Goal: Task Accomplishment & Management: Complete application form

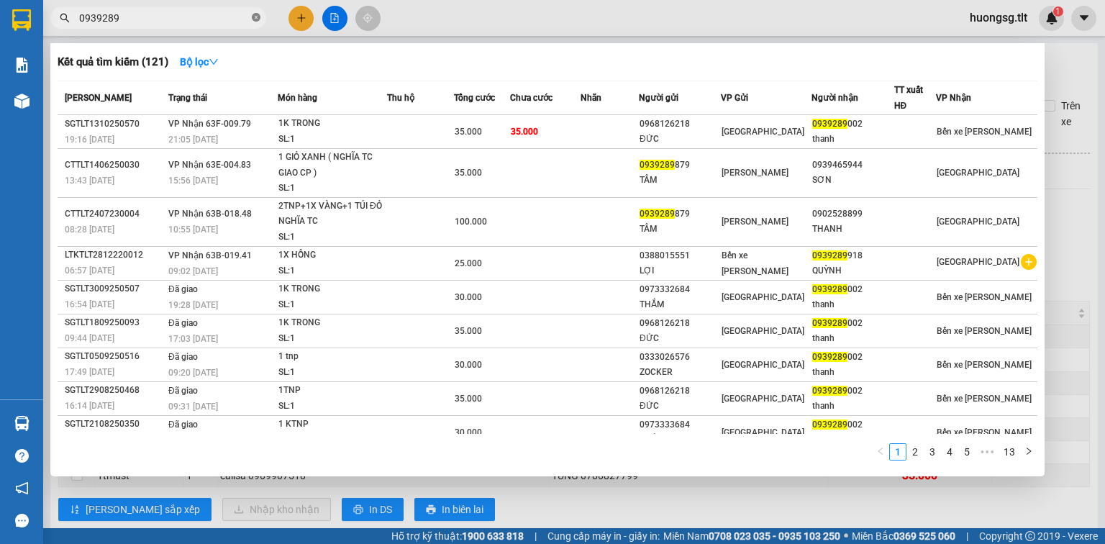
click at [254, 14] on icon "close-circle" at bounding box center [256, 17] width 9 height 9
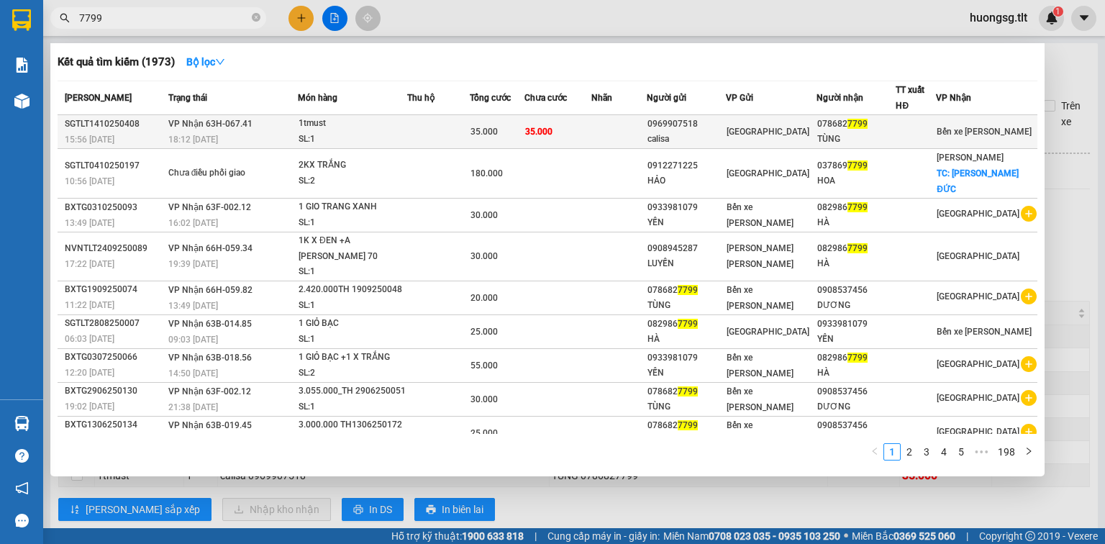
type input "7799"
click at [616, 136] on td at bounding box center [618, 132] width 55 height 34
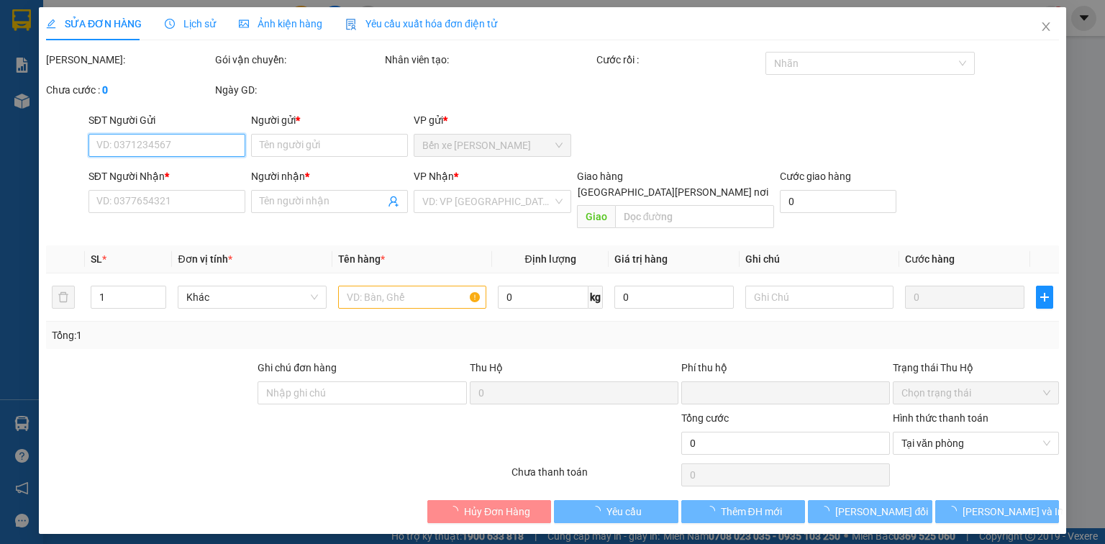
type input "0969907518"
type input "calisa"
type input "0786827799"
type input "TÙNG"
type input "0"
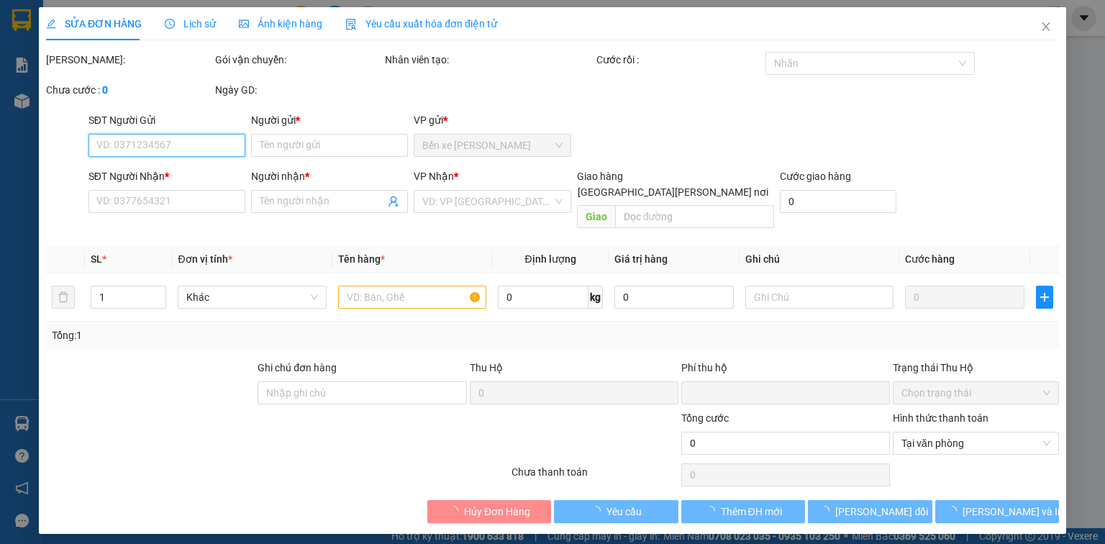
type input "35.000"
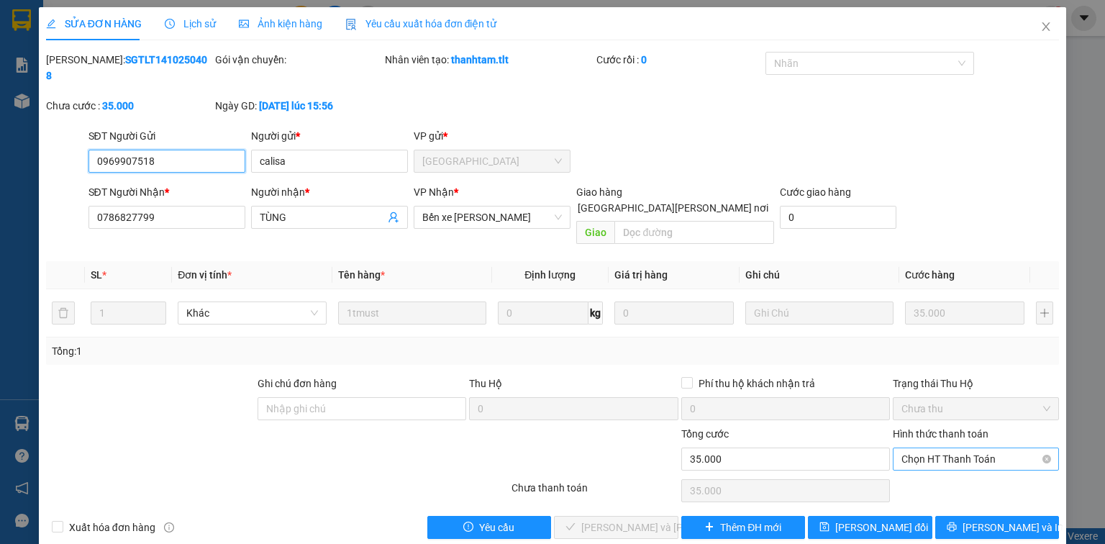
click at [999, 448] on span "Chọn HT Thanh Toán" at bounding box center [976, 459] width 149 height 22
click at [956, 461] on div "Tại văn phòng" at bounding box center [976, 456] width 149 height 16
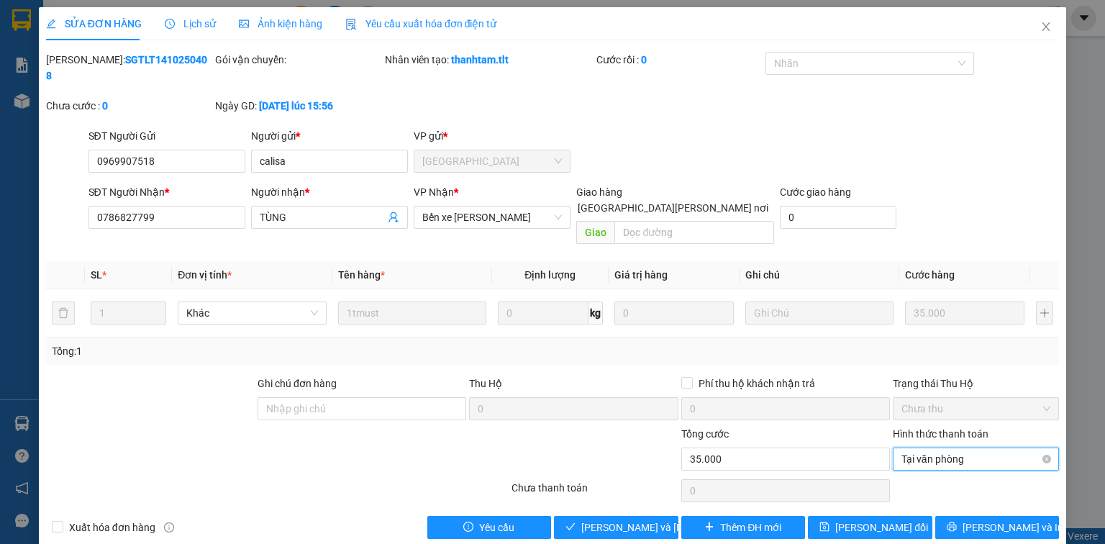
type input "35.000"
click at [1045, 26] on icon "close" at bounding box center [1047, 26] width 8 height 9
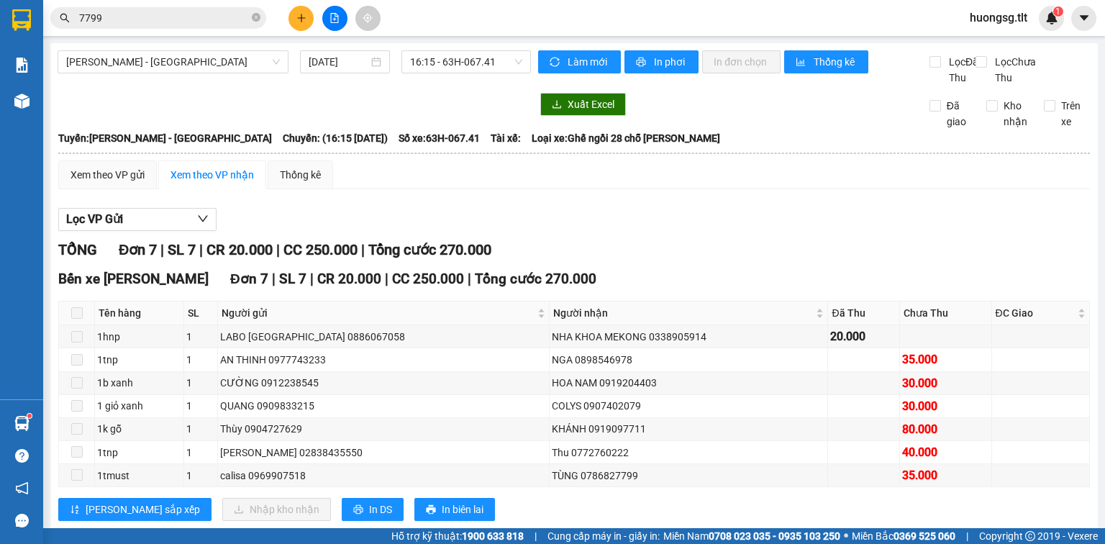
click at [224, 19] on input "7799" at bounding box center [164, 18] width 170 height 16
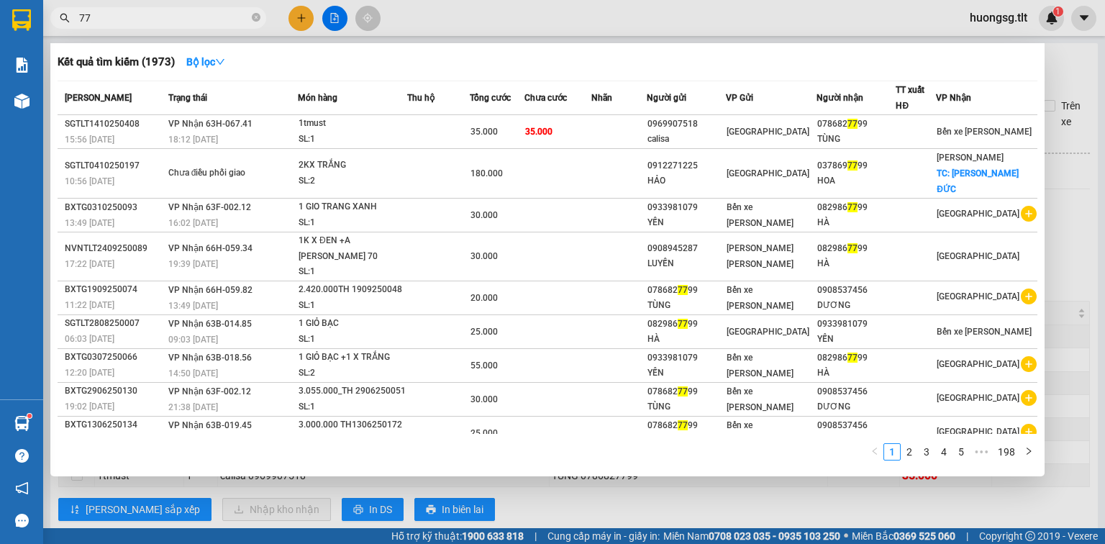
type input "7"
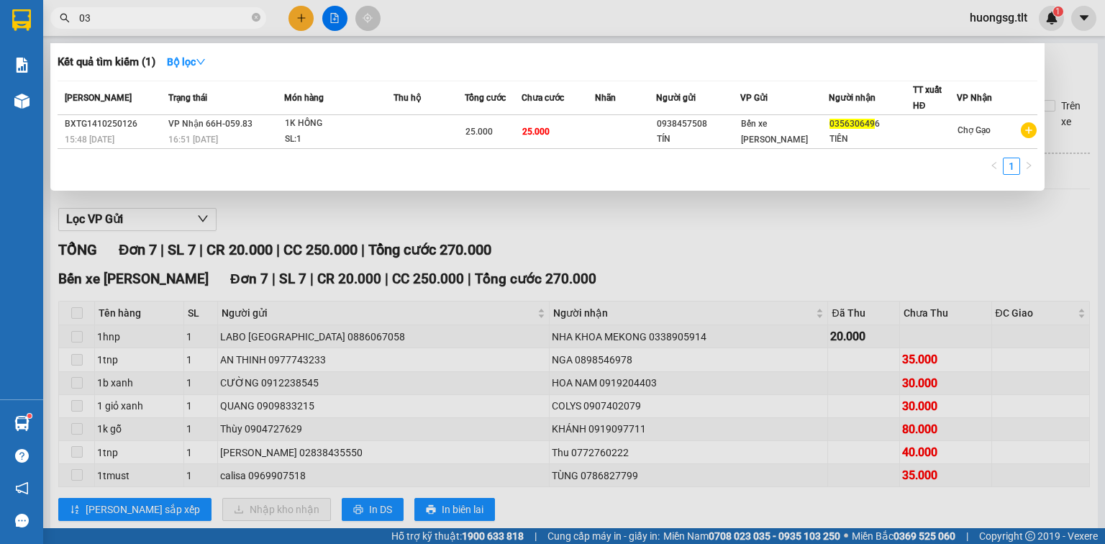
type input "0"
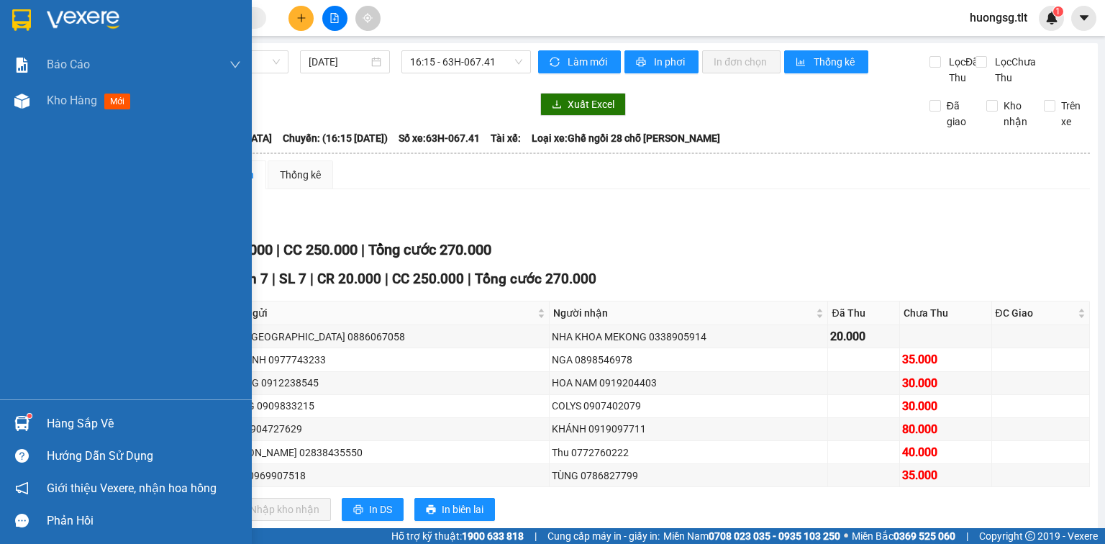
click at [23, 427] on img at bounding box center [21, 423] width 15 height 15
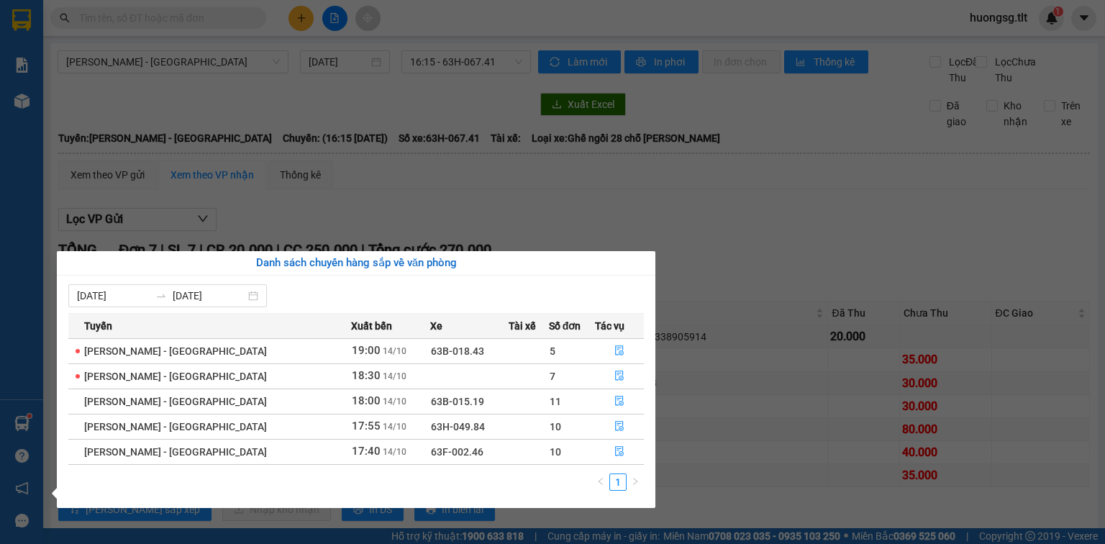
click at [219, 11] on section "Kết quả [PERSON_NAME] ( 1 ) Bộ lọc Mã ĐH Trạng thái Món hàng Thu hộ Tổng [PERSO…" at bounding box center [552, 272] width 1105 height 544
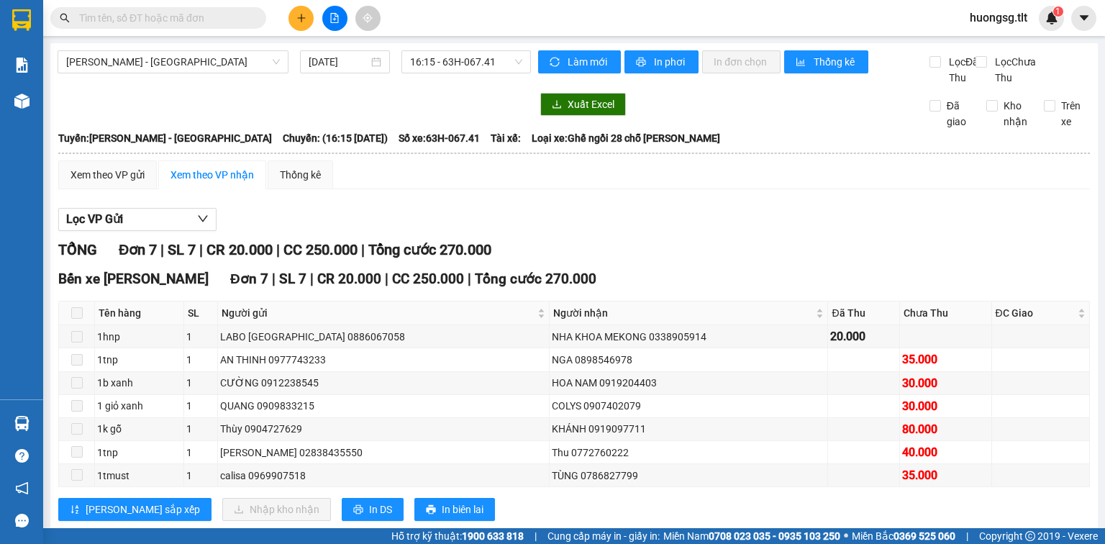
drag, startPoint x: 219, startPoint y: 12, endPoint x: 233, endPoint y: 7, distance: 15.0
click at [225, 11] on input "text" at bounding box center [164, 18] width 170 height 16
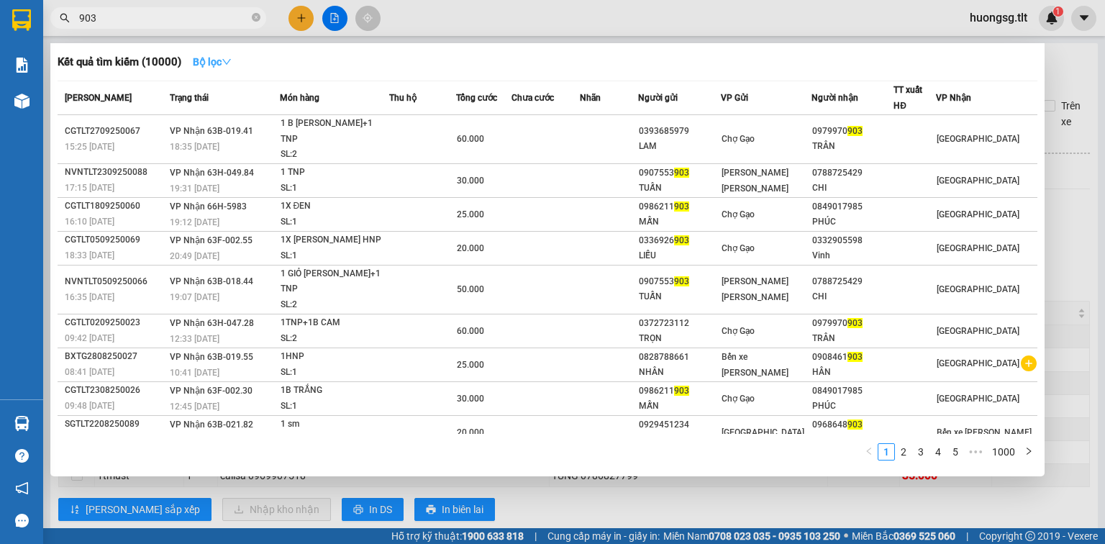
type input "903"
click at [222, 59] on strong "Bộ lọc" at bounding box center [212, 62] width 39 height 12
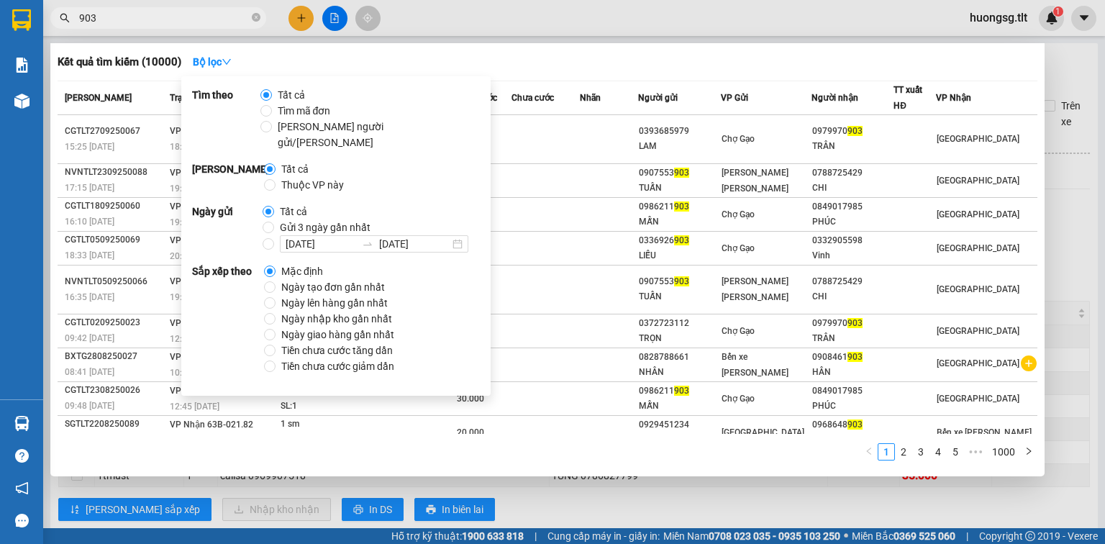
click at [318, 279] on span "Ngày tạo đơn gần nhất" at bounding box center [333, 287] width 115 height 16
click at [276, 281] on input "Ngày tạo đơn gần nhất" at bounding box center [270, 287] width 12 height 12
radio input "true"
radio input "false"
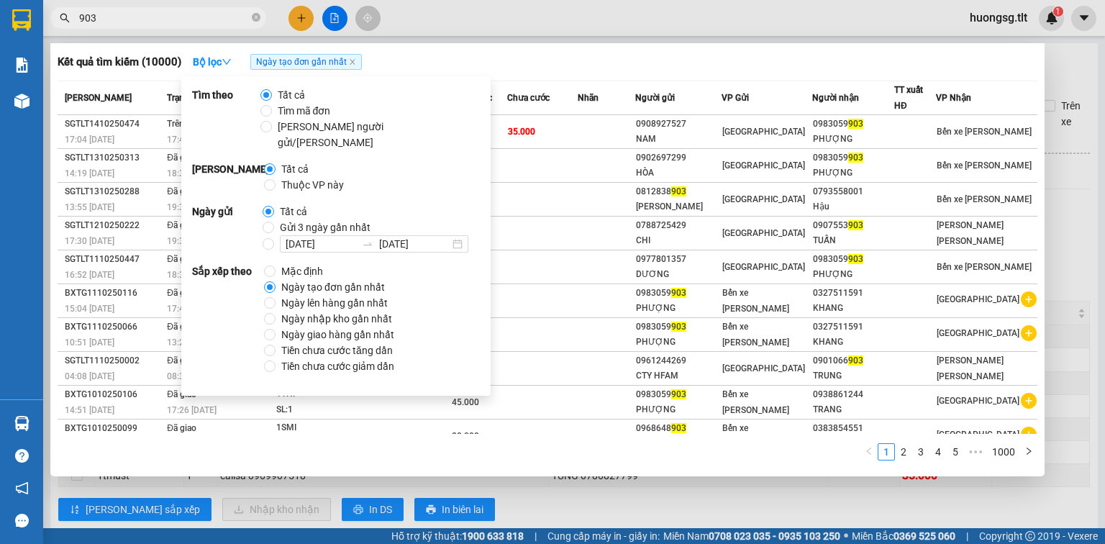
click at [227, 15] on input "903" at bounding box center [164, 18] width 170 height 16
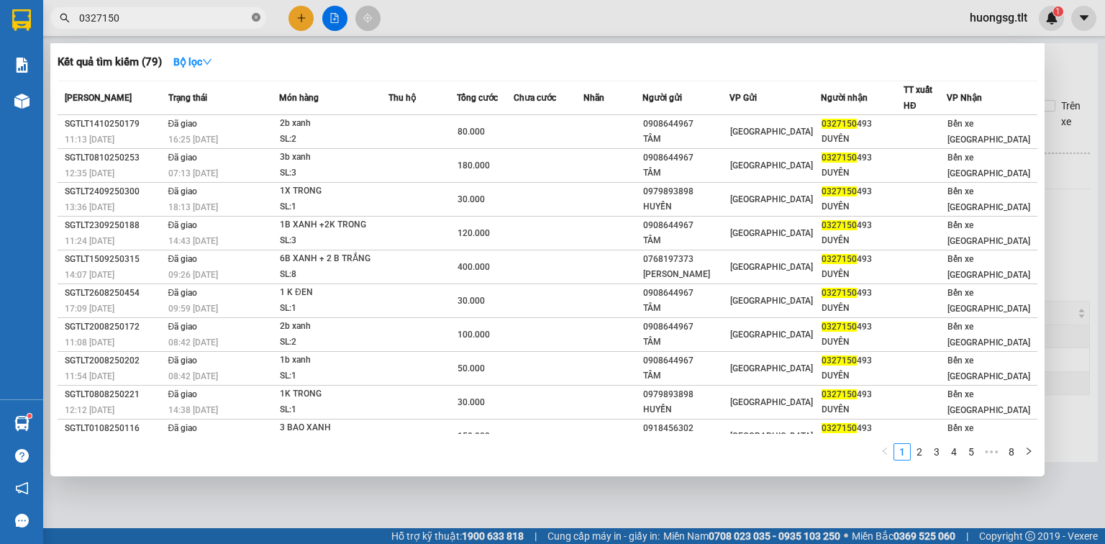
click at [256, 18] on icon "close-circle" at bounding box center [256, 17] width 9 height 9
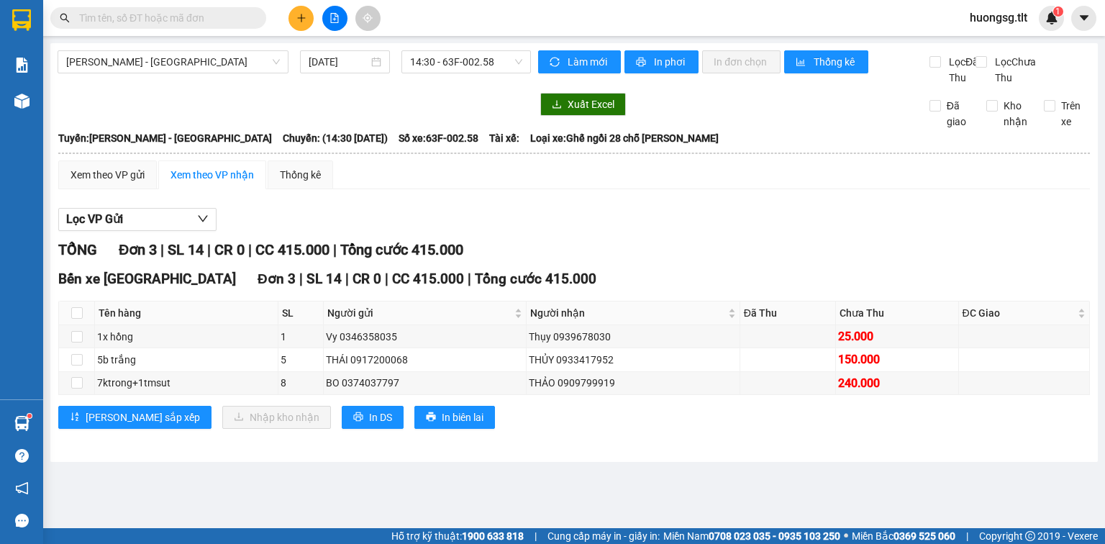
click at [227, 17] on input "text" at bounding box center [164, 18] width 170 height 16
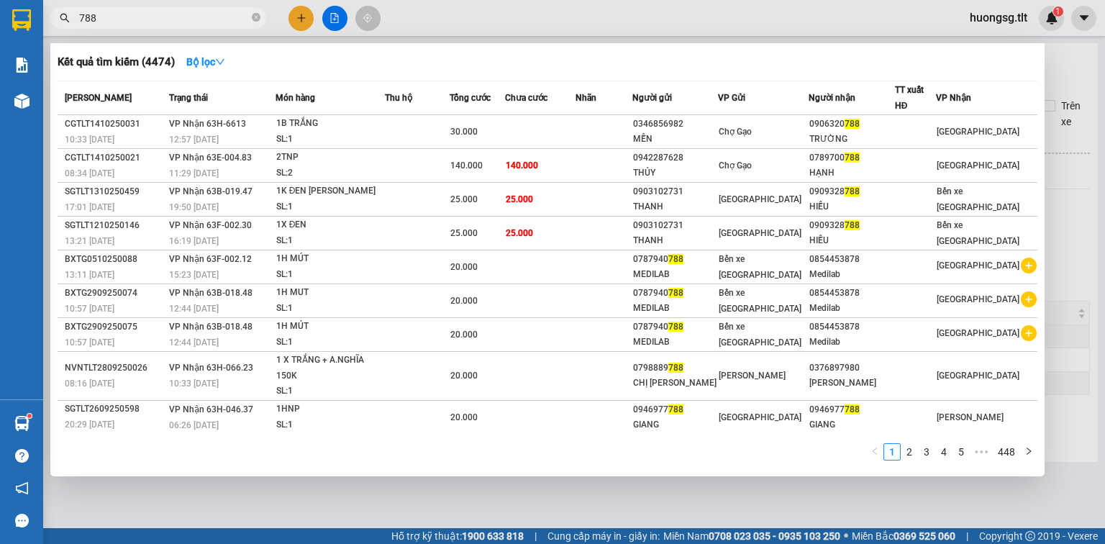
type input "788"
click at [300, 14] on div at bounding box center [552, 272] width 1105 height 544
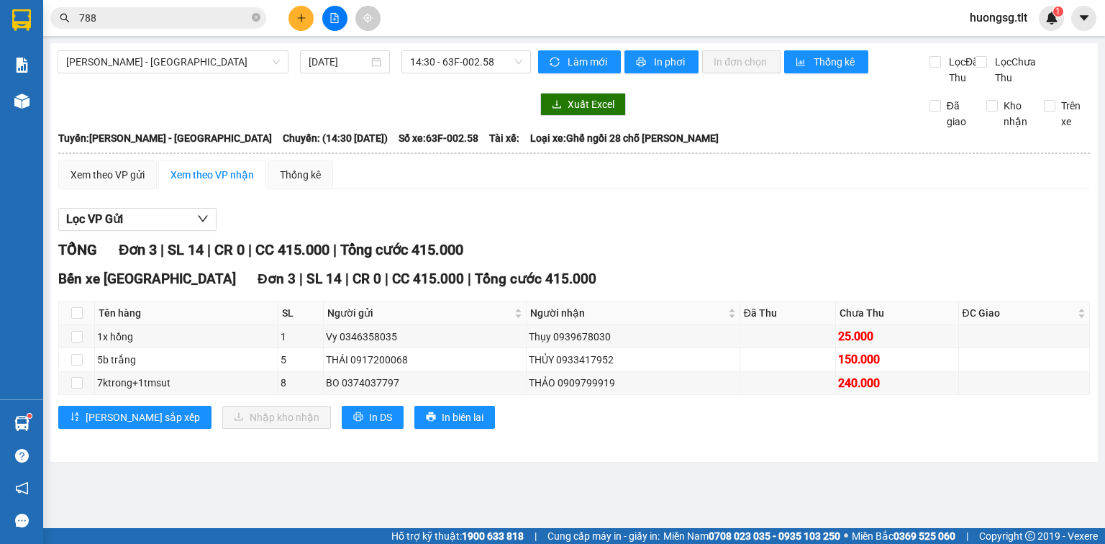
click at [300, 14] on icon "plus" at bounding box center [301, 18] width 10 height 10
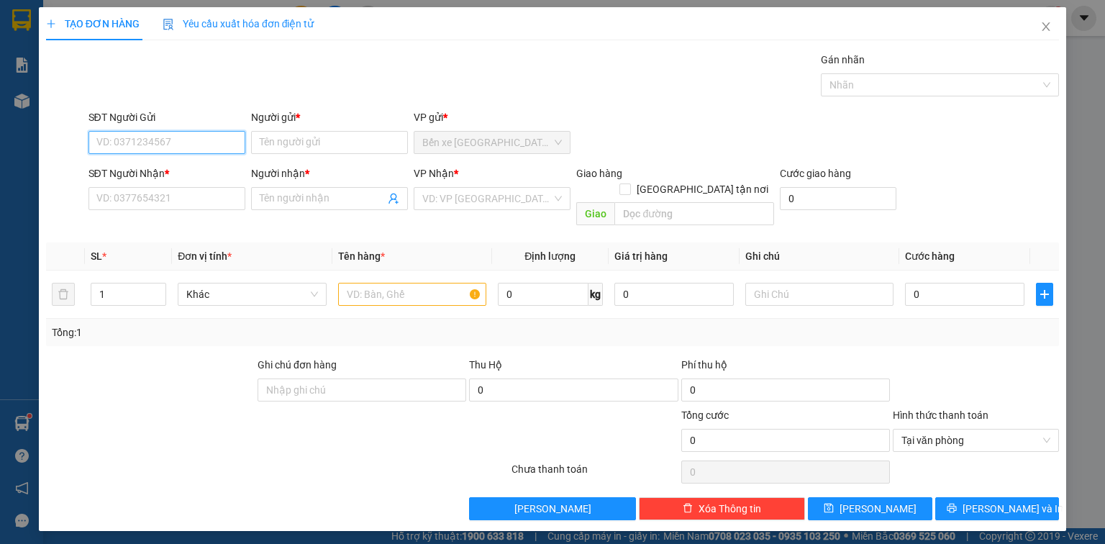
click at [184, 140] on input "SĐT Người Gửi" at bounding box center [167, 142] width 157 height 23
click at [175, 173] on div "0918263039 - HỒNG" at bounding box center [168, 171] width 142 height 16
type input "0918263039"
type input "HỒNG"
type input "0918263039"
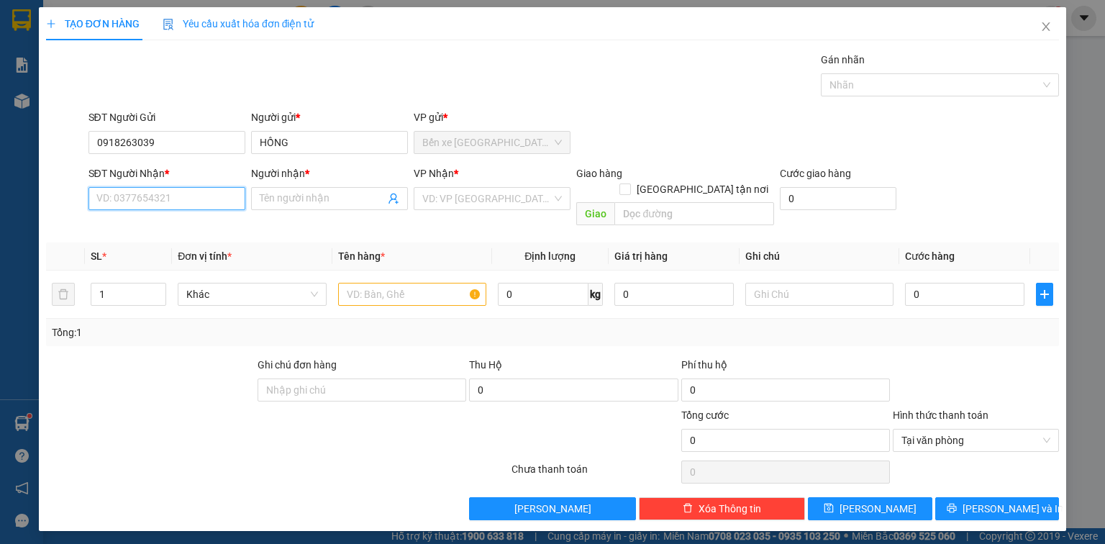
click at [173, 201] on input "SĐT Người Nhận *" at bounding box center [167, 198] width 157 height 23
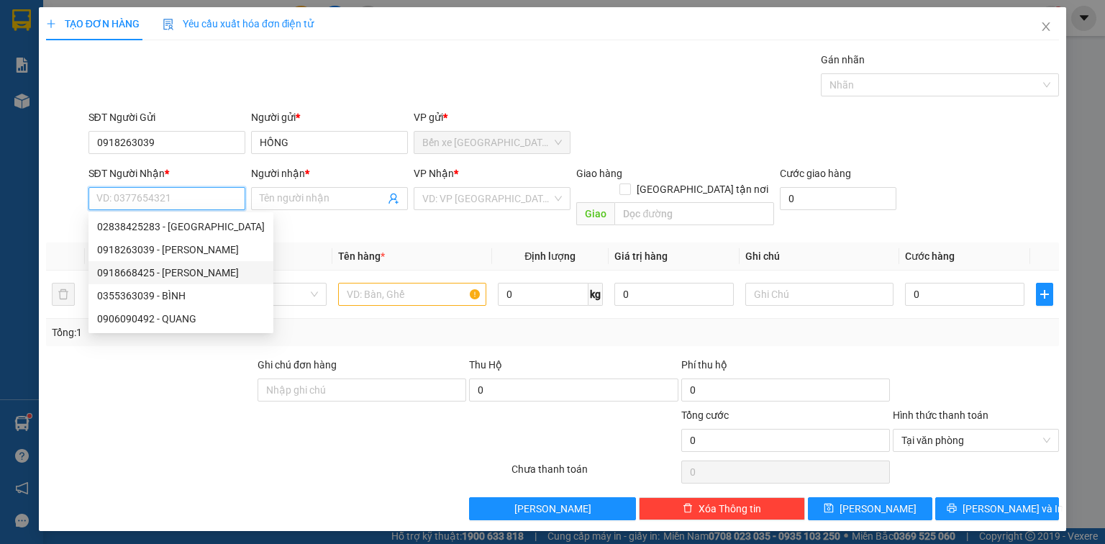
drag, startPoint x: 190, startPoint y: 265, endPoint x: 368, endPoint y: 258, distance: 177.9
click at [191, 265] on div "0918668425 - QUANG TÚ" at bounding box center [181, 273] width 168 height 16
type input "0918668425"
type input "QUANG TÚ"
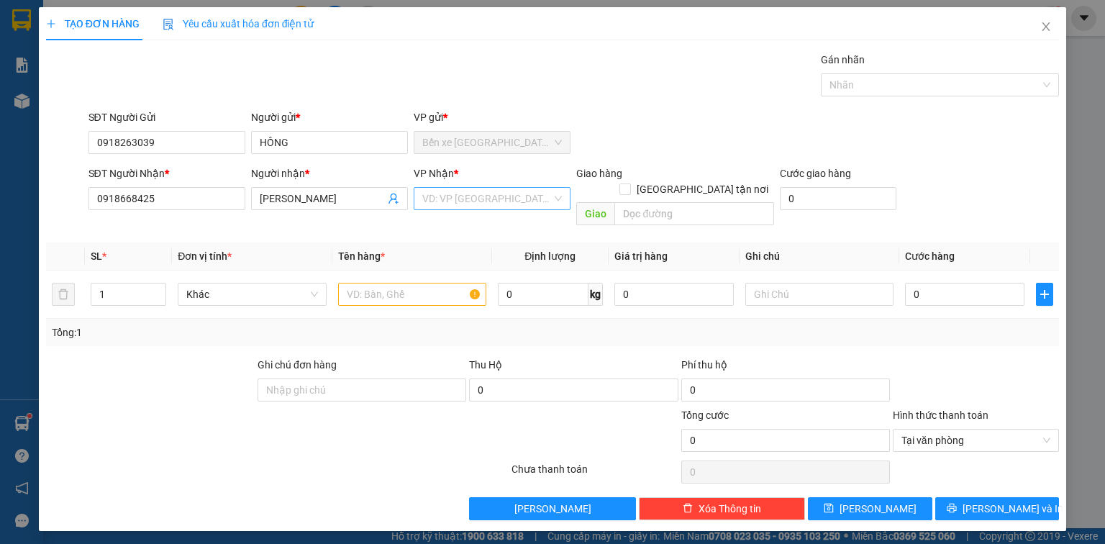
click at [444, 204] on input "search" at bounding box center [487, 199] width 130 height 22
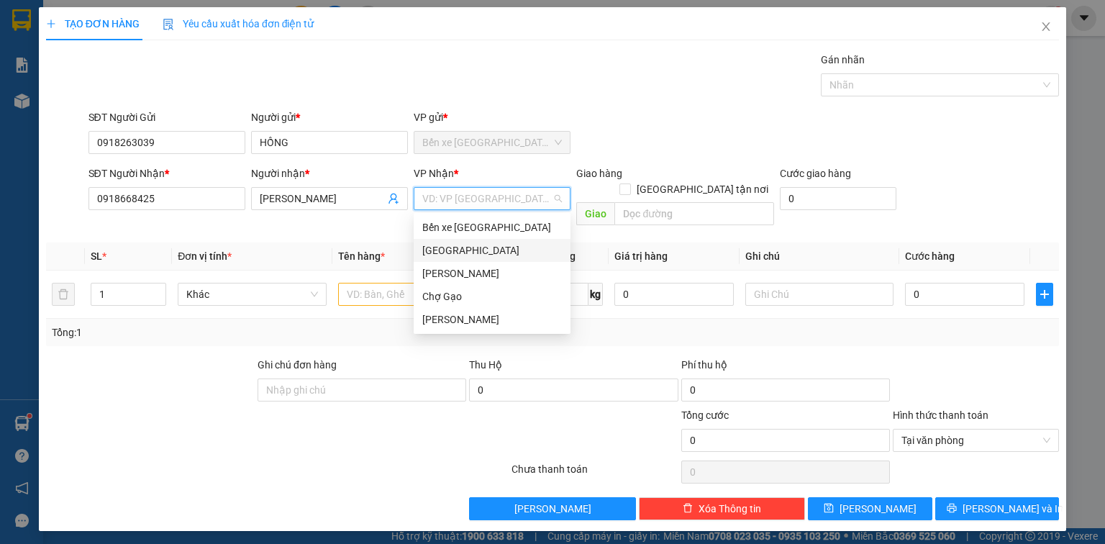
click at [449, 251] on div "[GEOGRAPHIC_DATA]" at bounding box center [492, 251] width 140 height 16
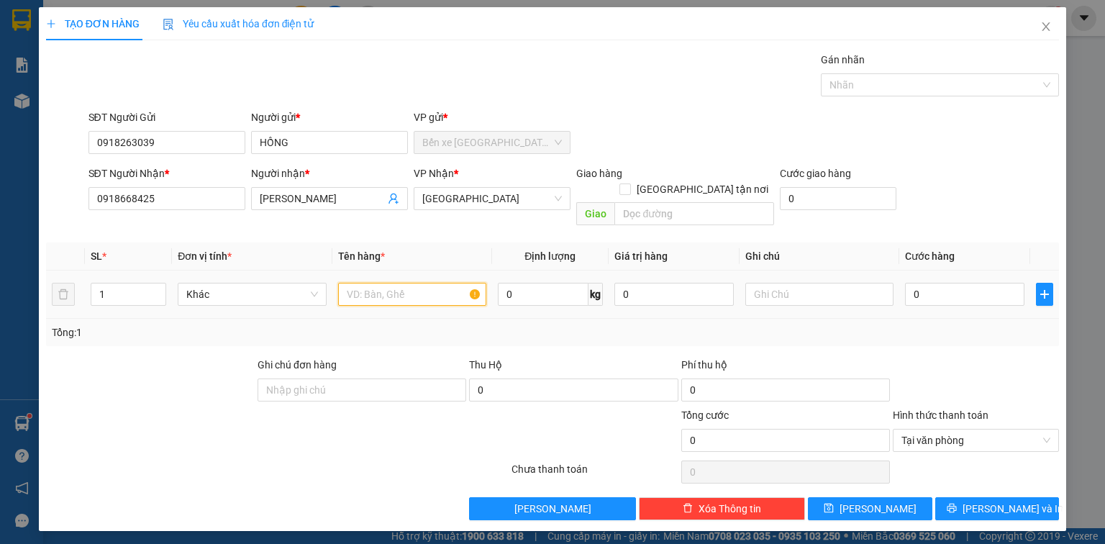
click at [420, 283] on input "text" at bounding box center [412, 294] width 148 height 23
type input "1HNP"
type input "1"
type input "15"
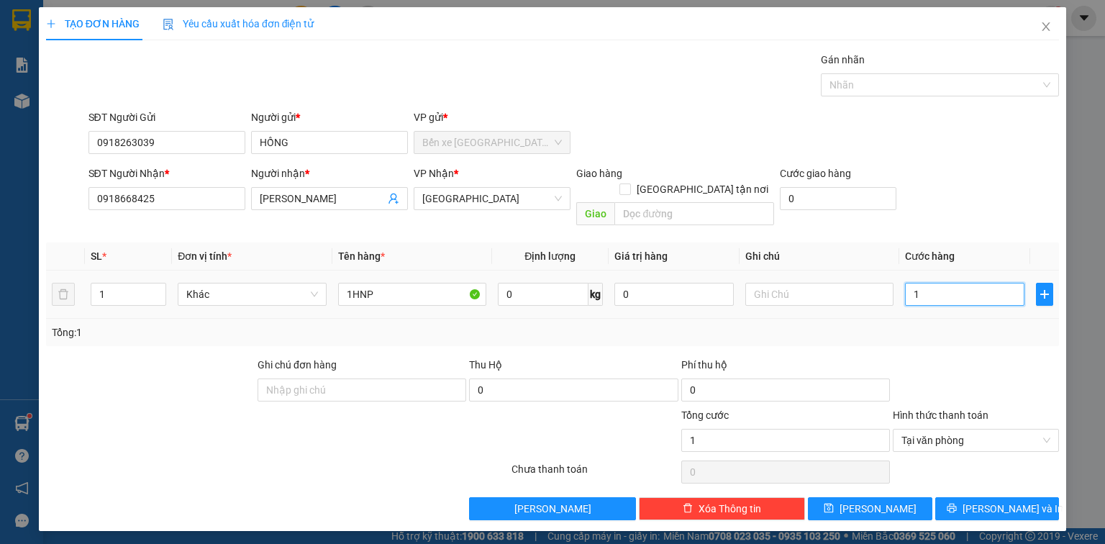
type input "15"
type input "15.000"
click at [1025, 501] on span "[PERSON_NAME] và In" at bounding box center [1013, 509] width 101 height 16
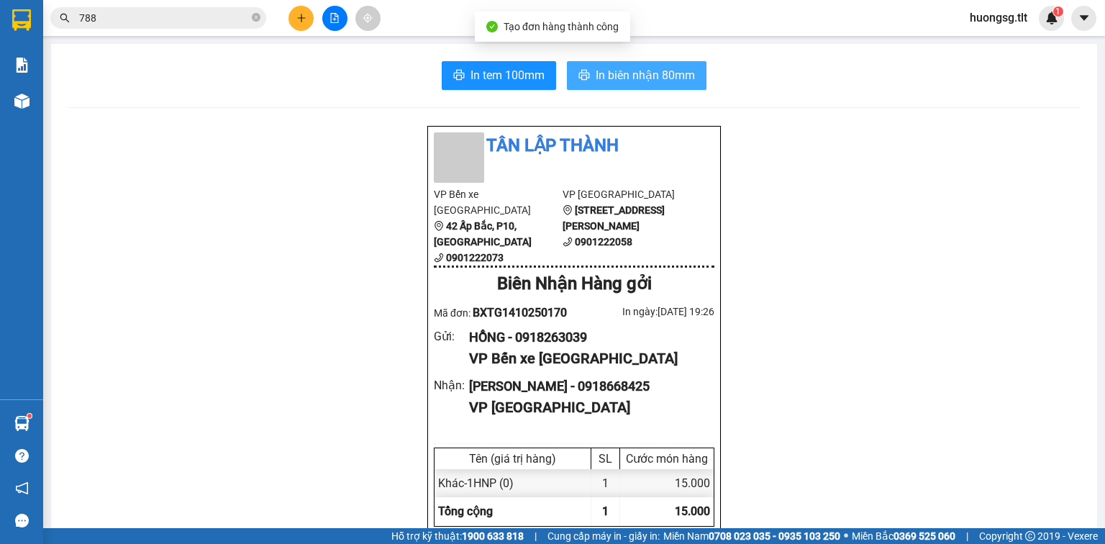
click at [668, 70] on span "In biên nhận 80mm" at bounding box center [645, 75] width 99 height 18
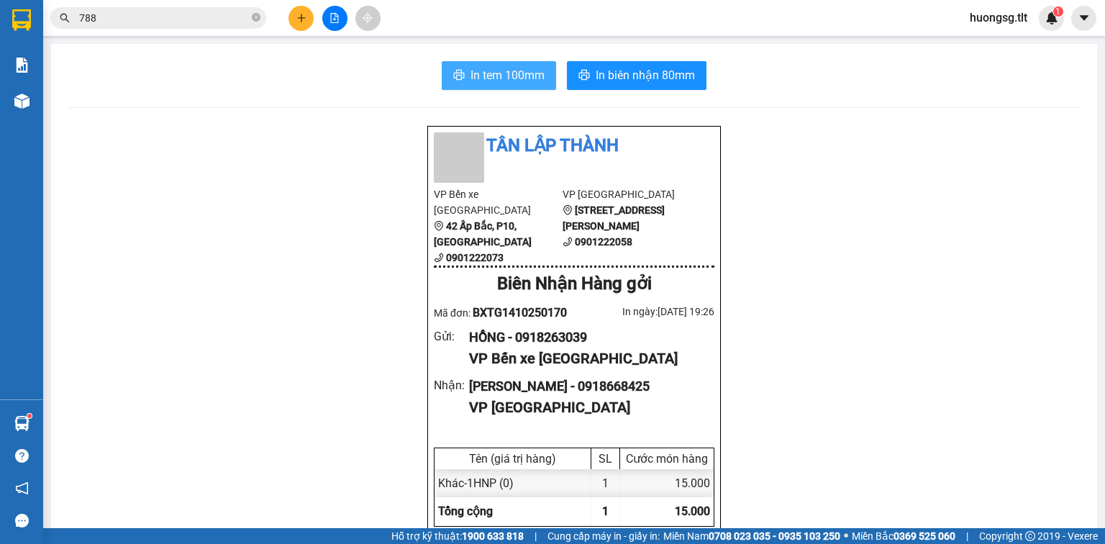
click at [507, 73] on span "In tem 100mm" at bounding box center [508, 75] width 74 height 18
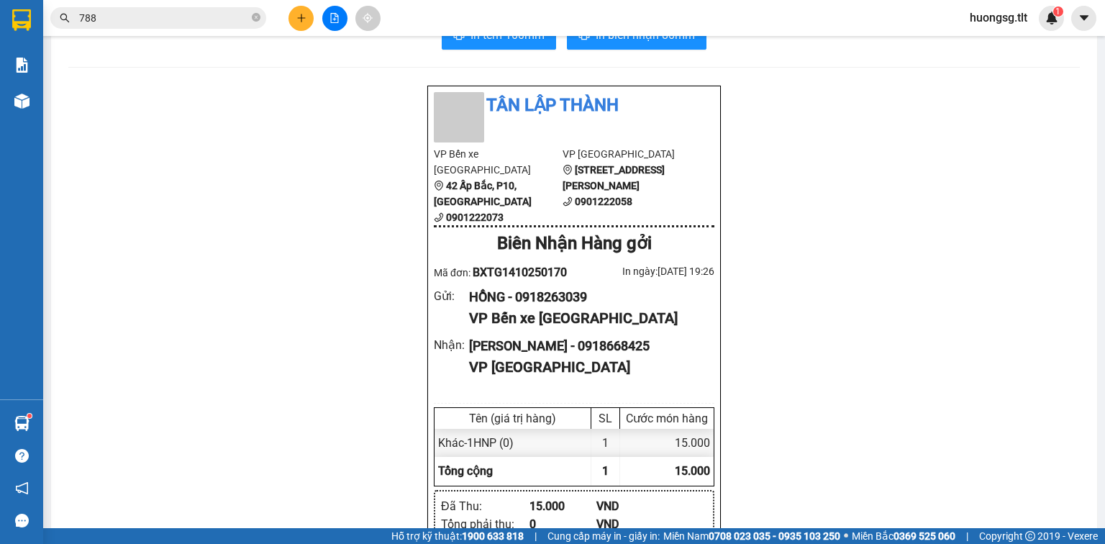
scroll to position [58, 0]
